Goal: Navigation & Orientation: Understand site structure

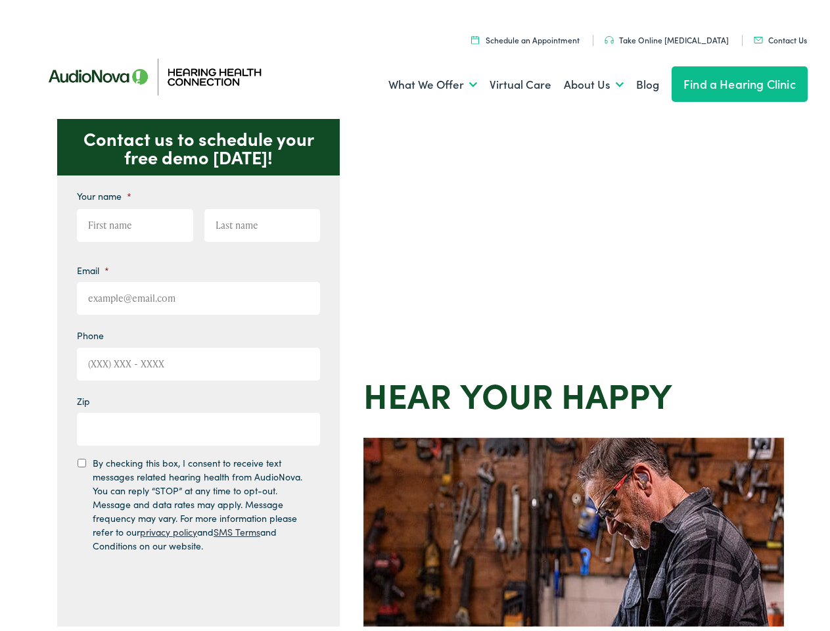
click at [415, 315] on div "Contact us to schedule your free demo today! Give us a call 888-480-2052 Email …" at bounding box center [420, 572] width 841 height 914
click at [421, 81] on link "What We Offer" at bounding box center [432, 81] width 89 height 49
click at [580, 81] on link "About Us" at bounding box center [594, 81] width 60 height 49
